Goal: Task Accomplishment & Management: Use online tool/utility

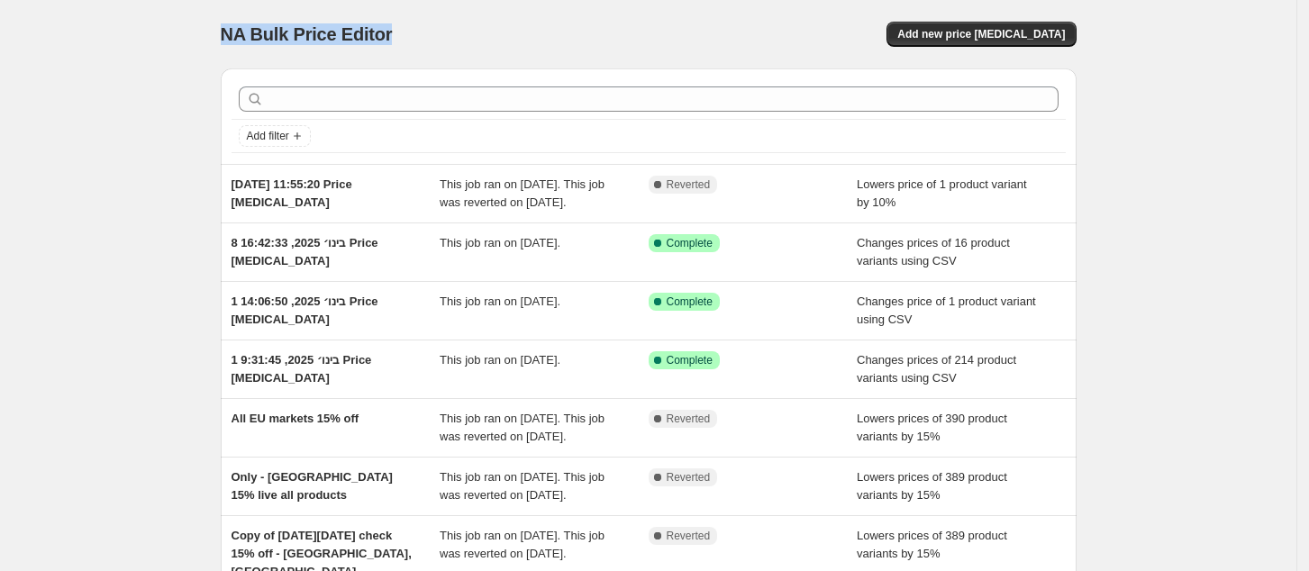
drag, startPoint x: 226, startPoint y: 37, endPoint x: 394, endPoint y: 33, distance: 168.5
click at [393, 33] on span "NA Bulk Price Editor" at bounding box center [307, 34] width 172 height 20
copy span "NA Bulk Price Editor"
click at [955, 37] on span "Add new price change job" at bounding box center [981, 34] width 168 height 14
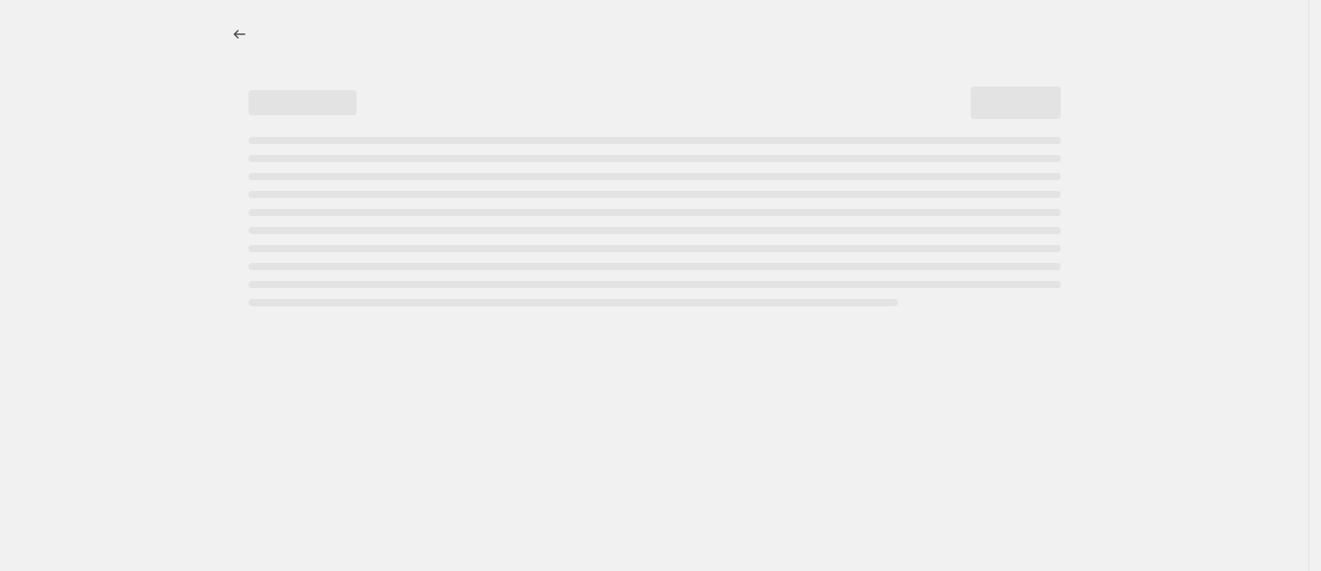
select select "percentage"
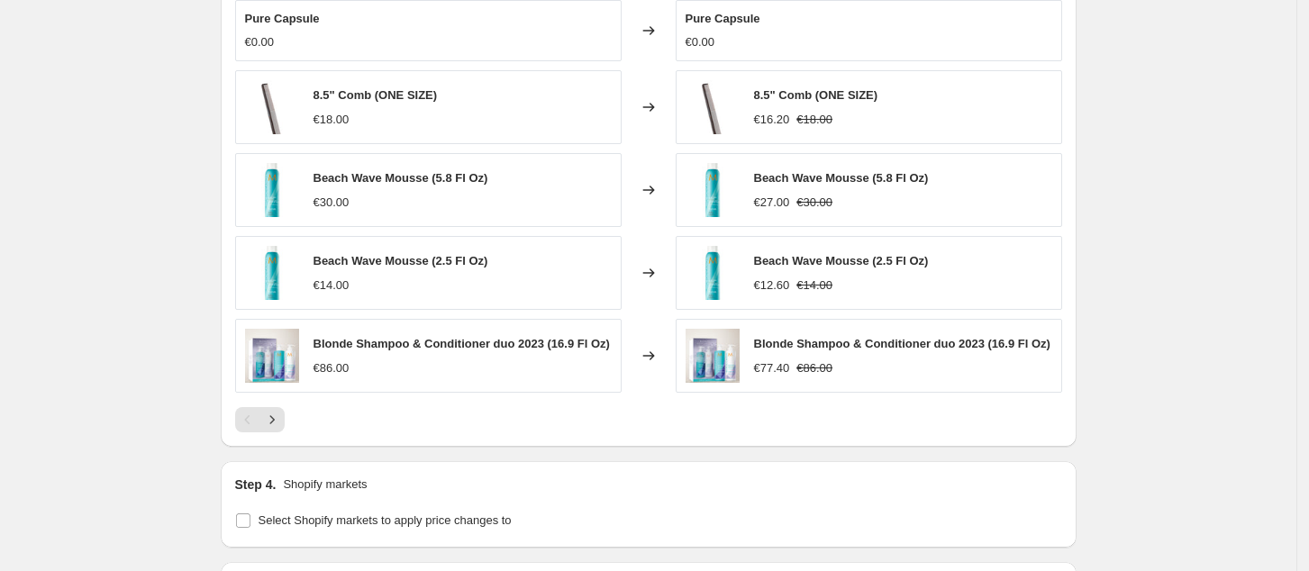
scroll to position [1318, 0]
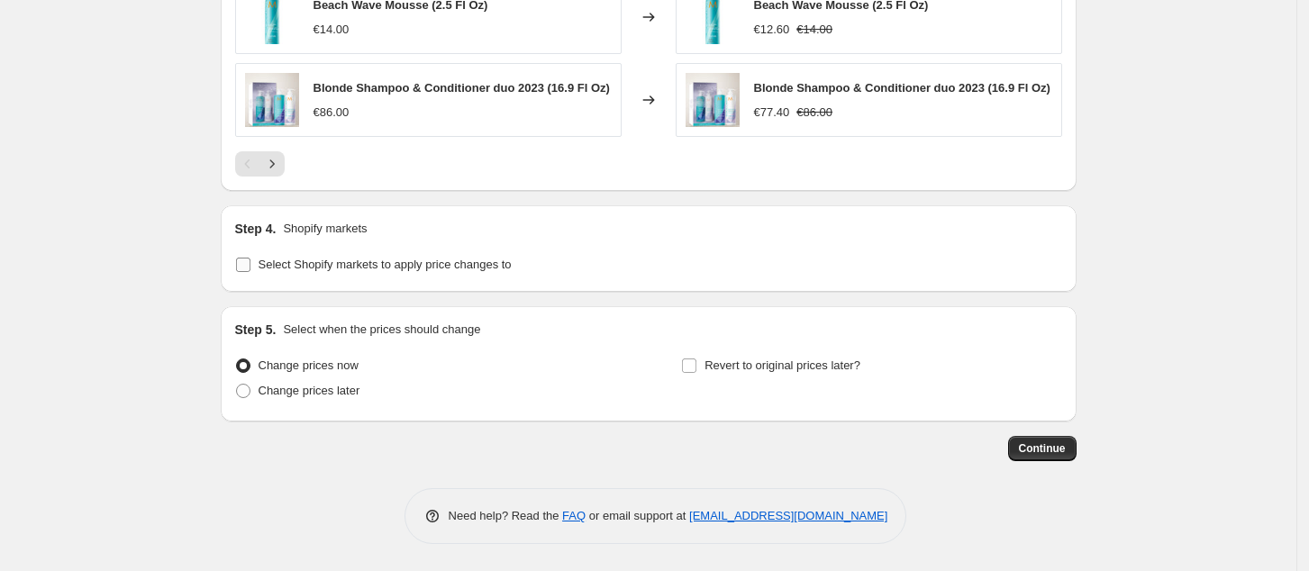
click at [250, 264] on input "Select Shopify markets to apply price changes to" at bounding box center [243, 265] width 14 height 14
checkbox input "true"
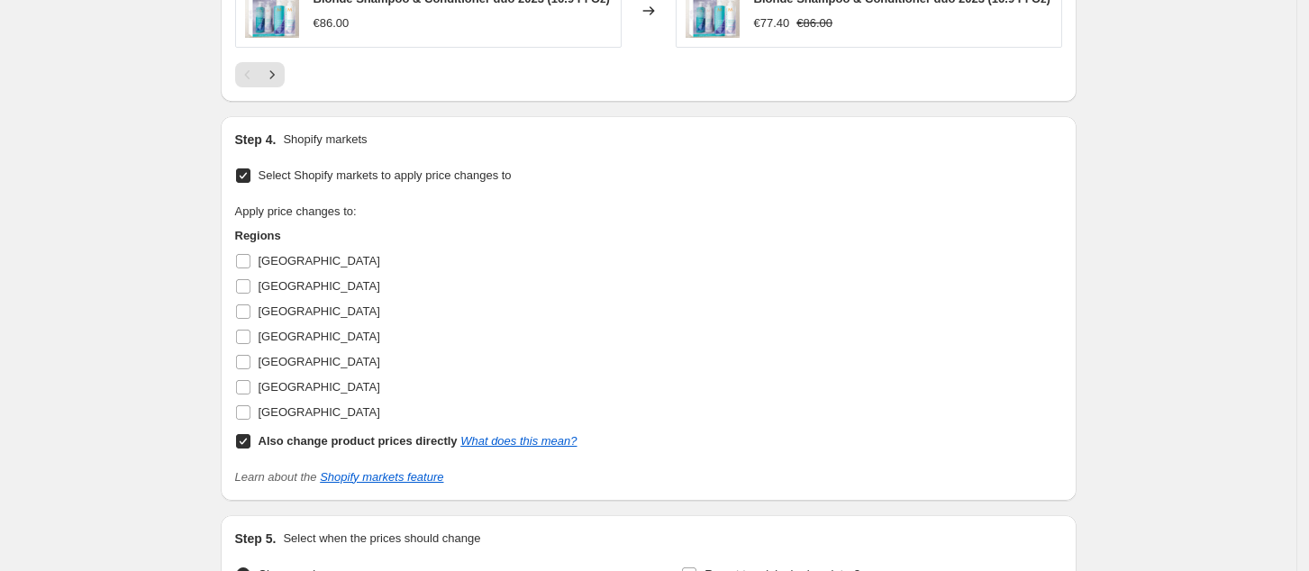
scroll to position [1437, 0]
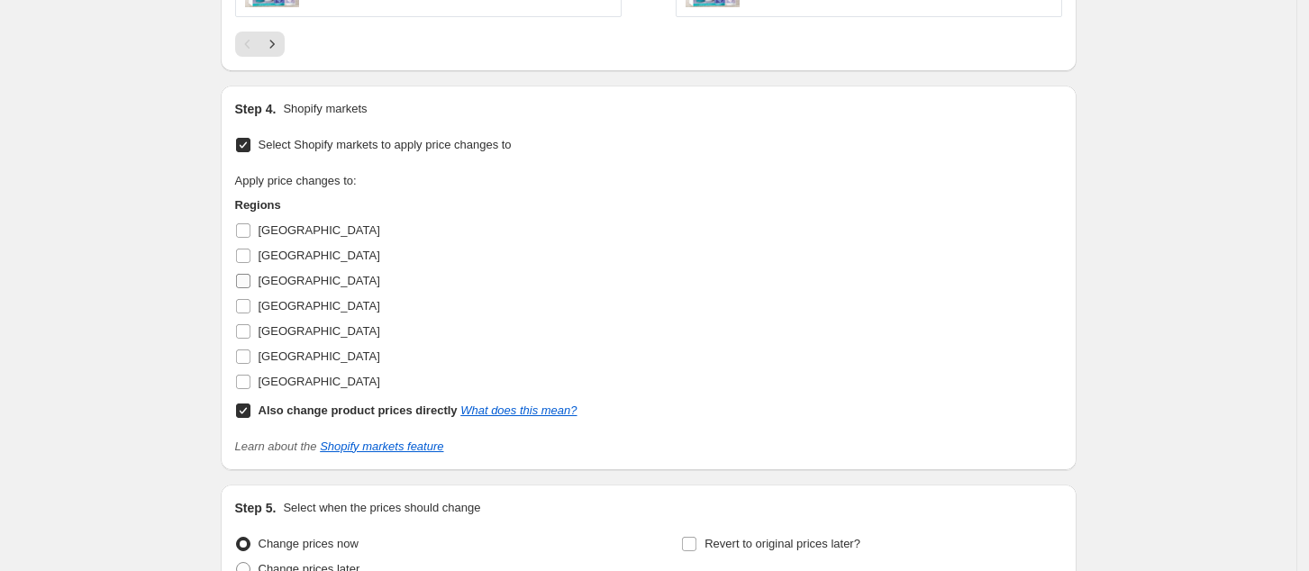
click at [244, 283] on input "France" at bounding box center [243, 281] width 14 height 14
checkbox input "true"
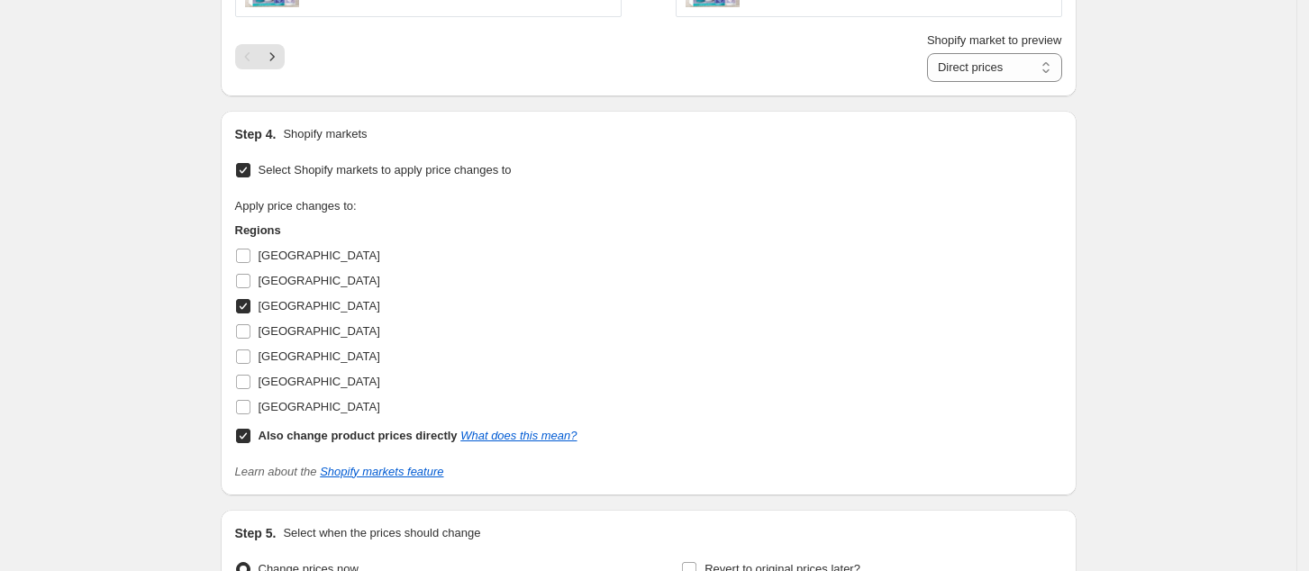
click at [838, 273] on div "Apply price changes to: Regions Austria Belgium France Germany Greece Italy Spa…" at bounding box center [648, 322] width 827 height 250
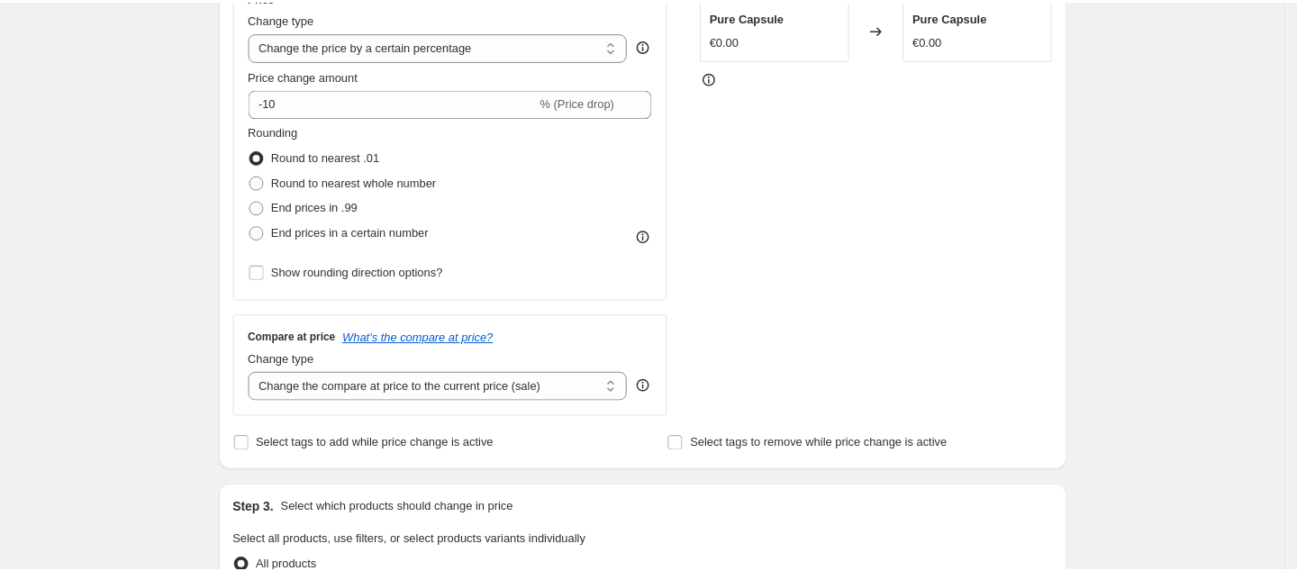
scroll to position [0, 0]
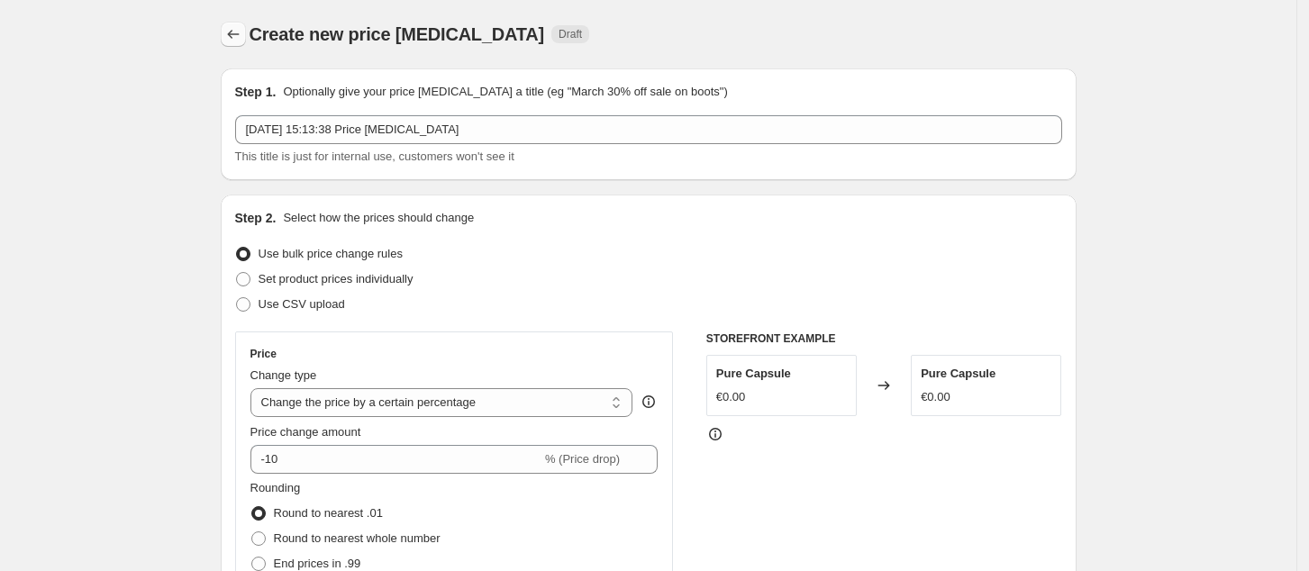
click at [236, 32] on icon "Price change jobs" at bounding box center [233, 34] width 12 height 9
